Goal: Check status: Check status

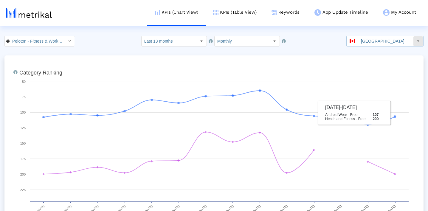
click at [375, 40] on input "[GEOGRAPHIC_DATA]" at bounding box center [385, 41] width 55 height 10
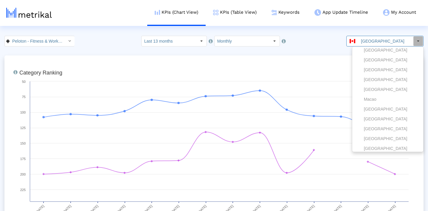
scroll to position [691, 0]
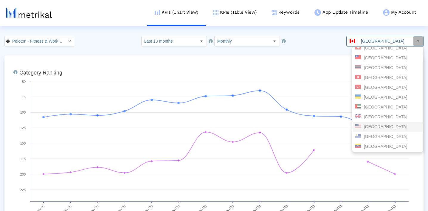
click at [377, 127] on div "[GEOGRAPHIC_DATA]" at bounding box center [387, 127] width 65 height 6
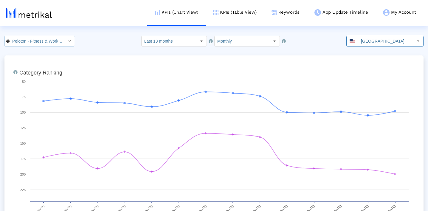
click at [45, 43] on input "Peloton - Fitness & Workouts < com.onepeloton.callisto >" at bounding box center [37, 41] width 54 height 10
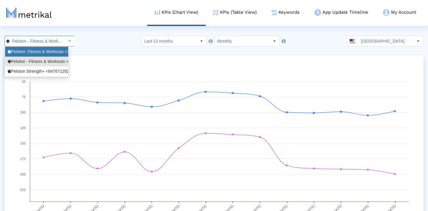
click at [44, 52] on div "Peloton: Fitness & Workouts <792750948>" at bounding box center [37, 52] width 58 height 6
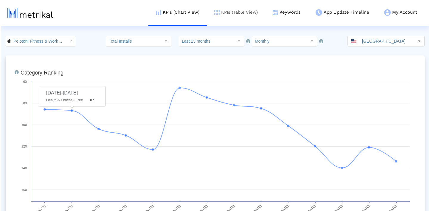
scroll to position [0, 37]
click at [285, 11] on link "Keywords" at bounding box center [285, 12] width 43 height 25
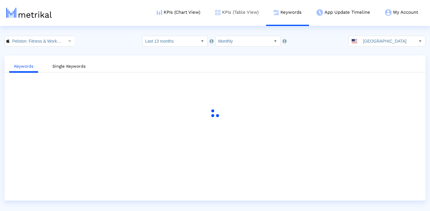
click at [230, 16] on link "KPIs (Table View)" at bounding box center [237, 12] width 58 height 25
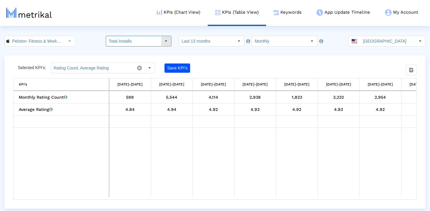
click at [156, 43] on input "Total Installs" at bounding box center [133, 41] width 55 height 10
click at [67, 43] on div "Select" at bounding box center [70, 41] width 10 height 10
click at [97, 42] on div "Peloton: Fitness & Workouts < 792750948 > Total Installs Pull down to refresh..…" at bounding box center [215, 41] width 430 height 11
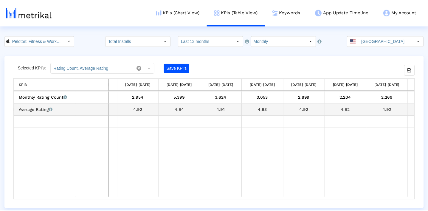
scroll to position [0, 277]
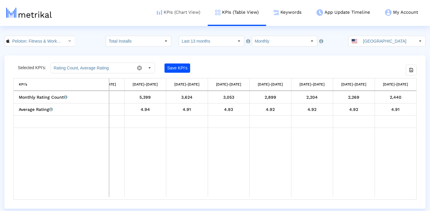
click at [187, 16] on link "KPIs (Chart View)" at bounding box center [178, 12] width 58 height 25
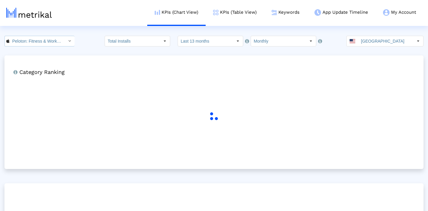
click at [50, 45] on input "Peloton: Fitness & Workouts < 792750948 >" at bounding box center [37, 41] width 54 height 10
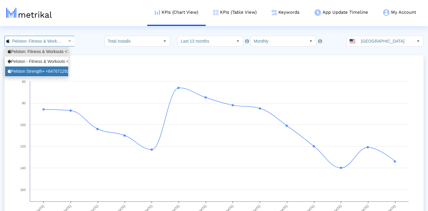
click at [49, 69] on div "Peloton Strength+ <6476712925>" at bounding box center [37, 71] width 58 height 6
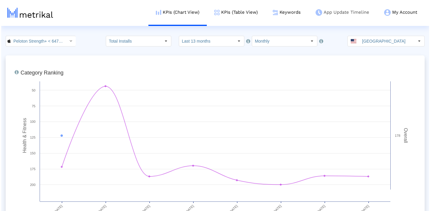
scroll to position [0, 21]
click at [229, 15] on link "KPIs (Table View)" at bounding box center [234, 12] width 58 height 25
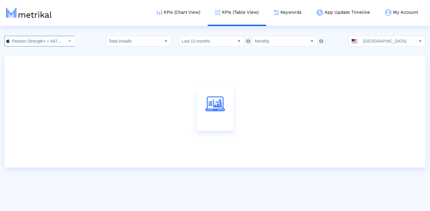
click at [44, 41] on input "Peloton Strength+ < 6476712925 >" at bounding box center [37, 41] width 54 height 10
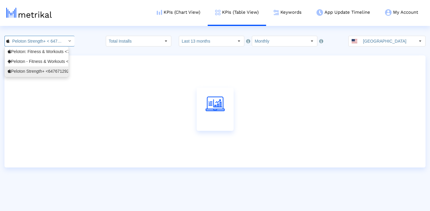
scroll to position [0, 21]
click at [42, 69] on div "Peloton Strength+ <6476712925>" at bounding box center [37, 71] width 58 height 6
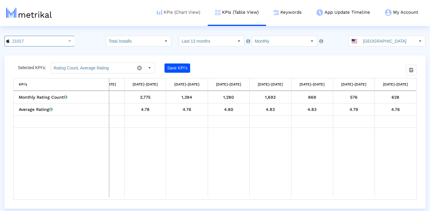
click at [182, 15] on link "KPIs (Chart View)" at bounding box center [178, 12] width 58 height 25
click at [45, 38] on input "Peloton Strength+ < 6476712925 >" at bounding box center [37, 41] width 54 height 10
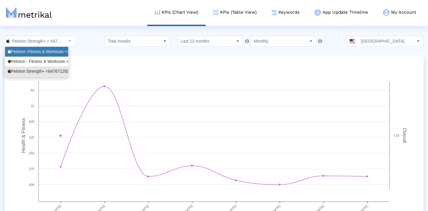
click at [47, 53] on div "Peloton: Fitness & Workouts <792750948>" at bounding box center [37, 52] width 58 height 6
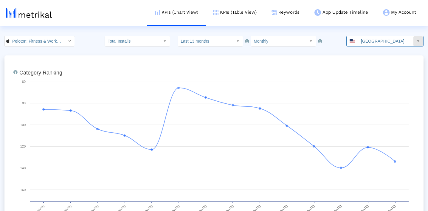
click at [415, 44] on div "Select" at bounding box center [418, 41] width 10 height 10
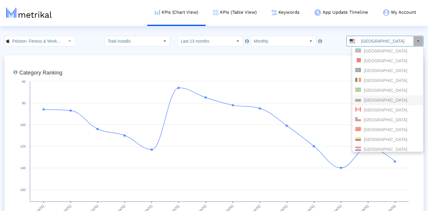
scroll to position [31, 0]
click at [372, 113] on div "[GEOGRAPHIC_DATA]" at bounding box center [387, 110] width 70 height 10
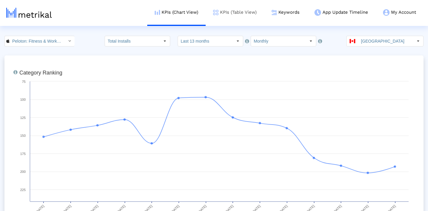
click at [234, 13] on link "KPIs (Table View)" at bounding box center [234, 12] width 58 height 25
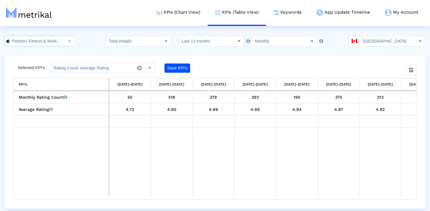
click at [49, 43] on input "Peloton: Fitness & Workouts < 792750948 >" at bounding box center [37, 41] width 54 height 10
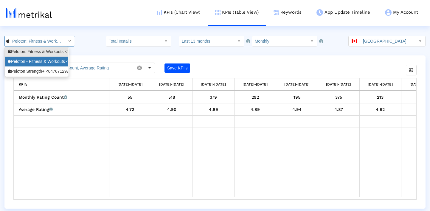
click at [49, 60] on div "Peloton - Fitness & Workouts <com.onepeloton.callisto>" at bounding box center [37, 62] width 58 height 6
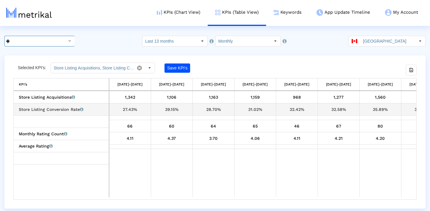
scroll to position [0, 85]
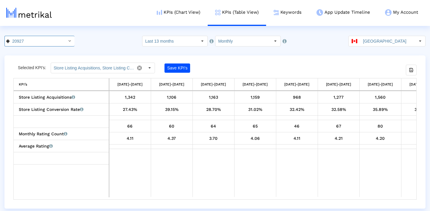
click at [378, 46] on dx-select-box "[GEOGRAPHIC_DATA]" at bounding box center [386, 41] width 77 height 11
click at [372, 43] on input "[GEOGRAPHIC_DATA]" at bounding box center [387, 41] width 55 height 10
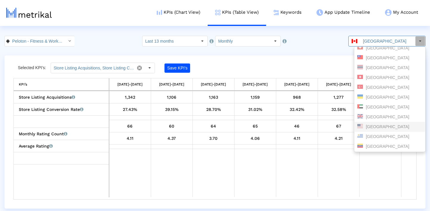
click at [374, 128] on div "[GEOGRAPHIC_DATA]" at bounding box center [389, 127] width 65 height 6
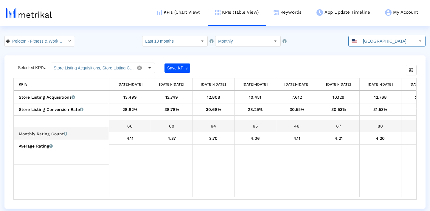
scroll to position [0, 277]
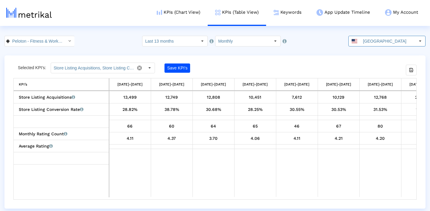
scroll to position [0, 277]
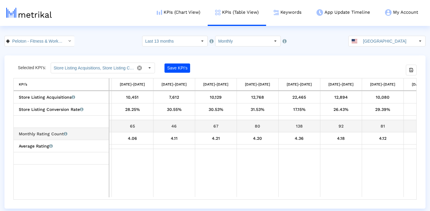
scroll to position [0, 277]
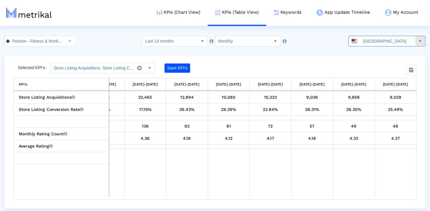
click at [387, 39] on input "[GEOGRAPHIC_DATA]" at bounding box center [387, 41] width 55 height 10
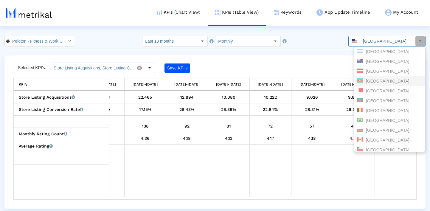
scroll to position [2, 0]
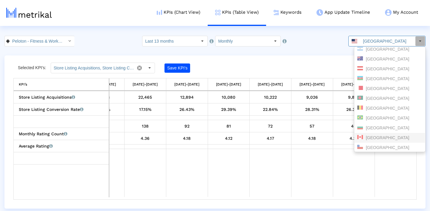
click at [378, 139] on div "[GEOGRAPHIC_DATA]" at bounding box center [389, 138] width 65 height 6
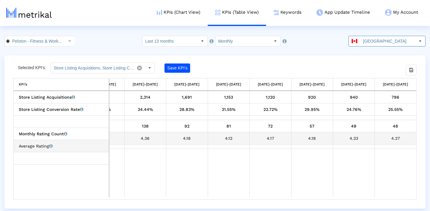
scroll to position [0, 0]
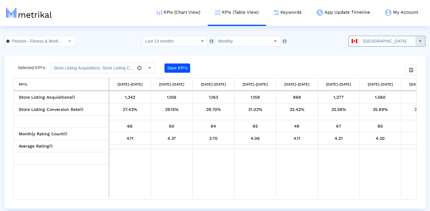
click at [374, 40] on input "[GEOGRAPHIC_DATA]" at bounding box center [387, 41] width 55 height 10
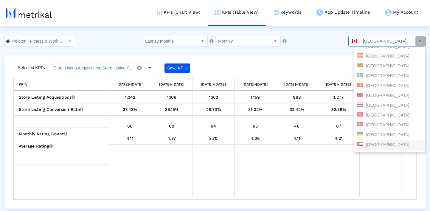
scroll to position [691, 0]
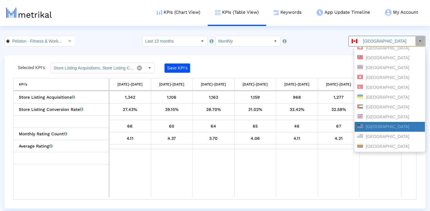
click at [386, 128] on div "[GEOGRAPHIC_DATA]" at bounding box center [389, 127] width 65 height 6
